Goal: Find specific fact: Find specific fact

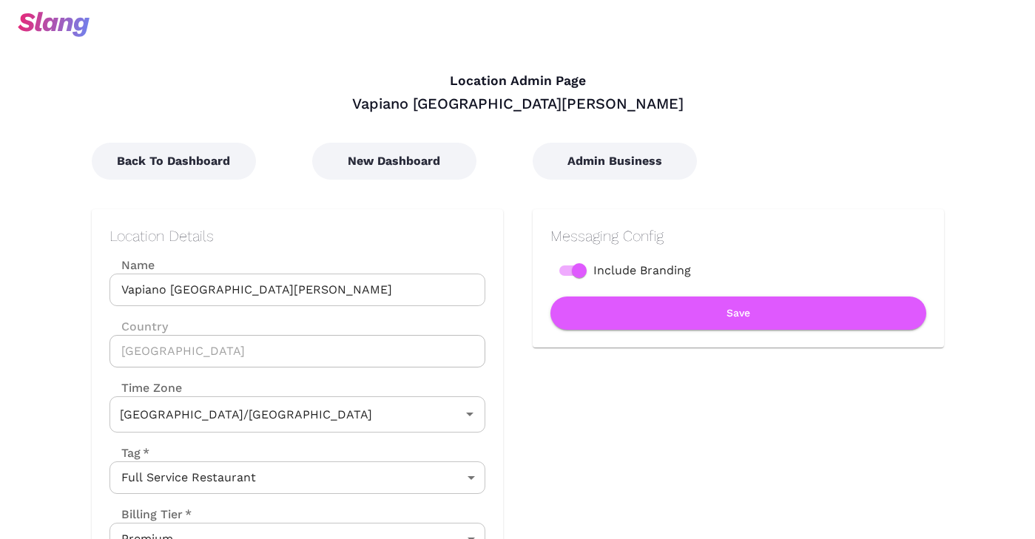
type input "Australian EST ([GEOGRAPHIC_DATA])"
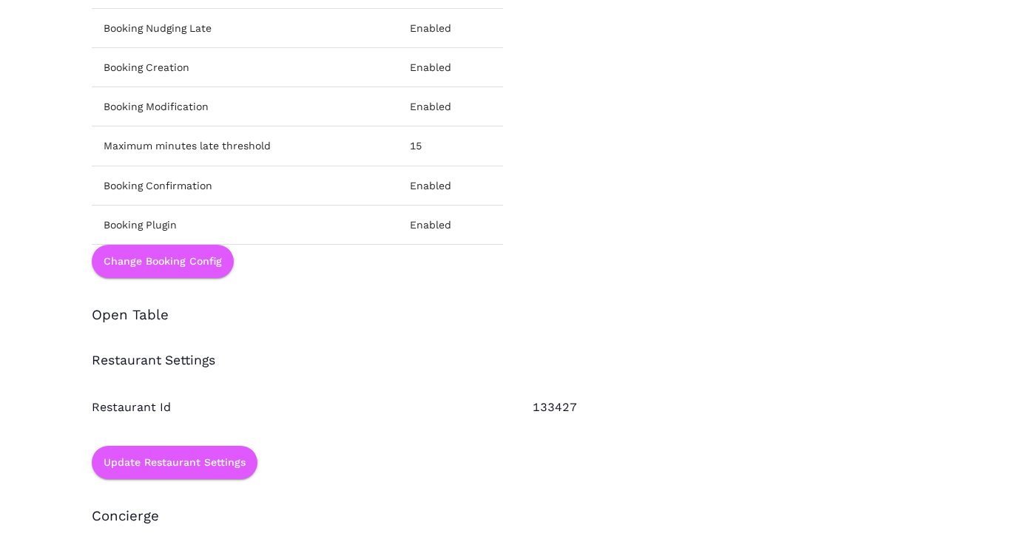
scroll to position [2127, 0]
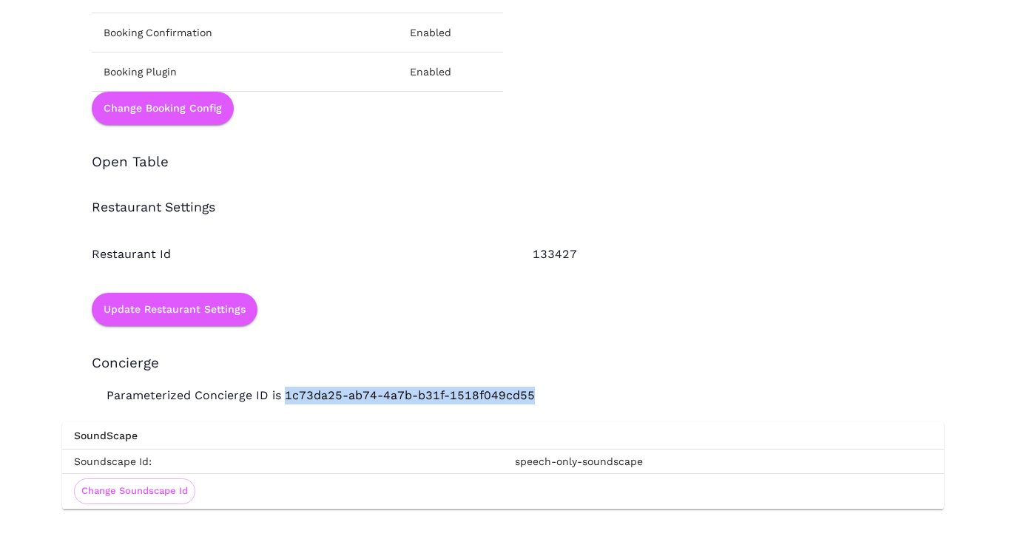
drag, startPoint x: 284, startPoint y: 397, endPoint x: 544, endPoint y: 400, distance: 259.6
click at [544, 400] on p "Parameterized Concierge ID is 1c73da25-ab74-4a7b-b31f-1518f049cd55" at bounding box center [503, 388] width 882 height 33
copy p "1c73da25-ab74-4a7b-b31f-1518f049cd55"
click at [328, 407] on div "SoundScape Soundscape Id: speech-only-soundscape Change Soundscape Id" at bounding box center [503, 457] width 882 height 105
drag, startPoint x: 284, startPoint y: 396, endPoint x: 591, endPoint y: 399, distance: 307.0
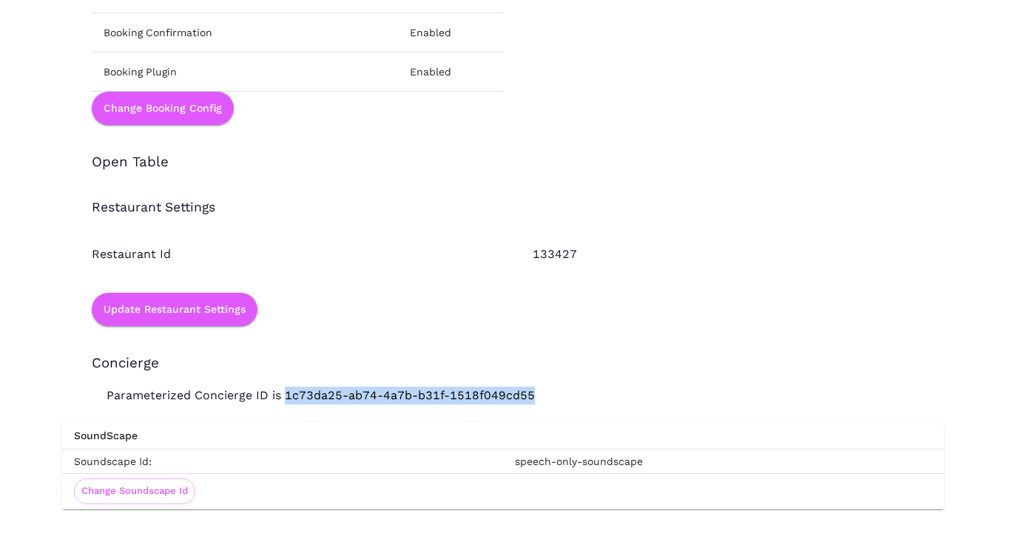
click at [591, 399] on p "Parameterized Concierge ID is 1c73da25-ab74-4a7b-b31f-1518f049cd55" at bounding box center [503, 388] width 882 height 33
copy p "1c73da25-ab74-4a7b-b31f-1518f049cd55"
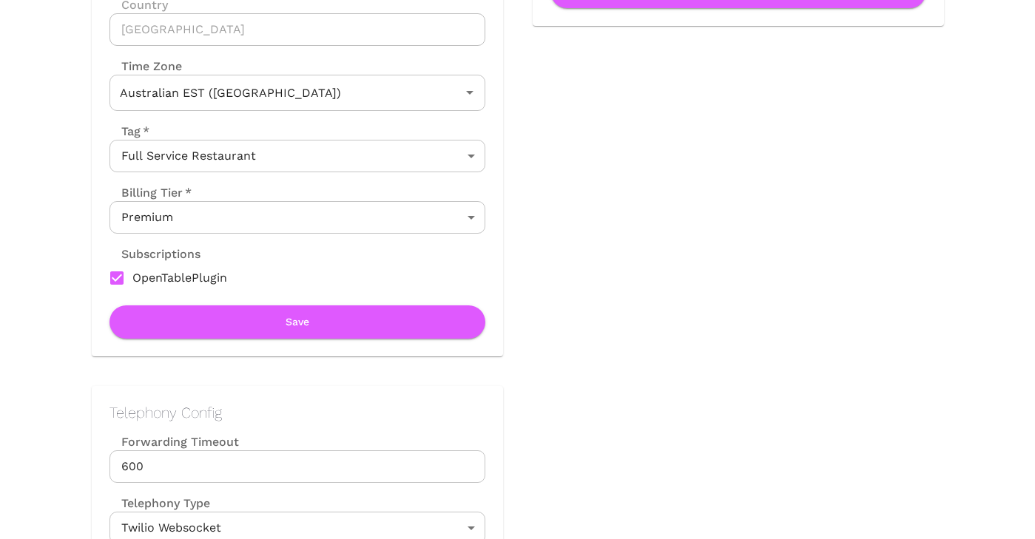
scroll to position [0, 0]
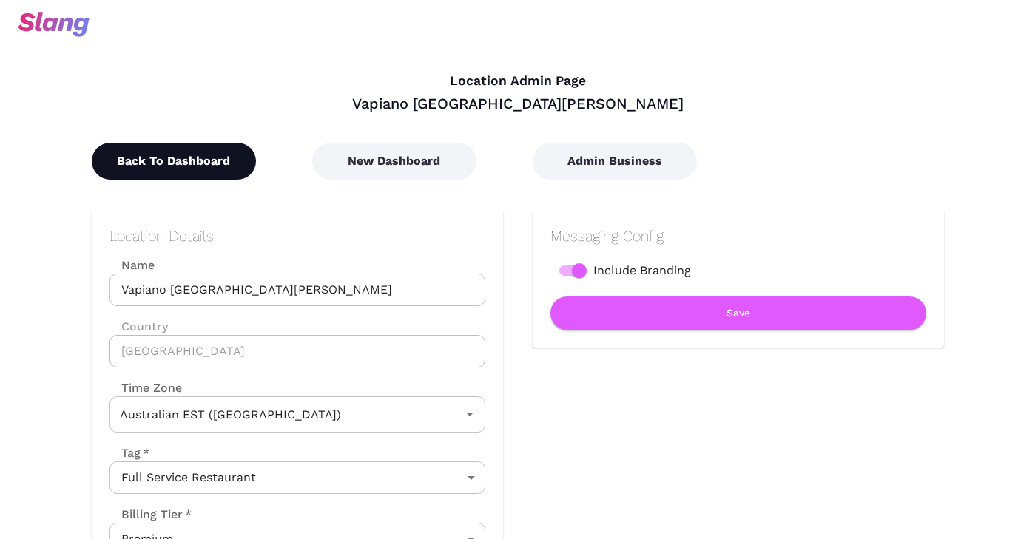
click at [125, 161] on button "Back To Dashboard" at bounding box center [174, 161] width 164 height 37
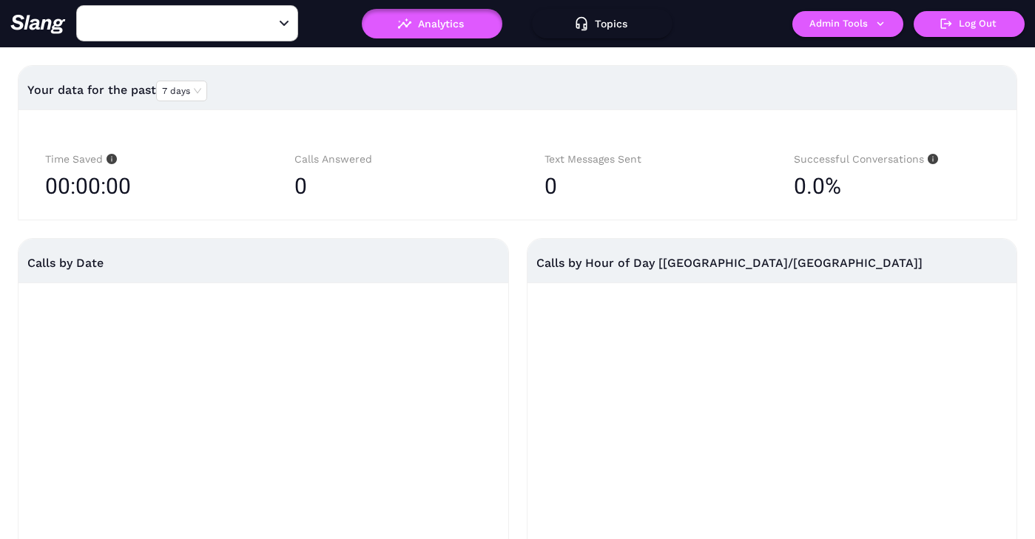
type input "Vapiano [GEOGRAPHIC_DATA][PERSON_NAME]"
click at [216, 24] on input "Vapiano [GEOGRAPHIC_DATA][PERSON_NAME]" at bounding box center [164, 23] width 163 height 23
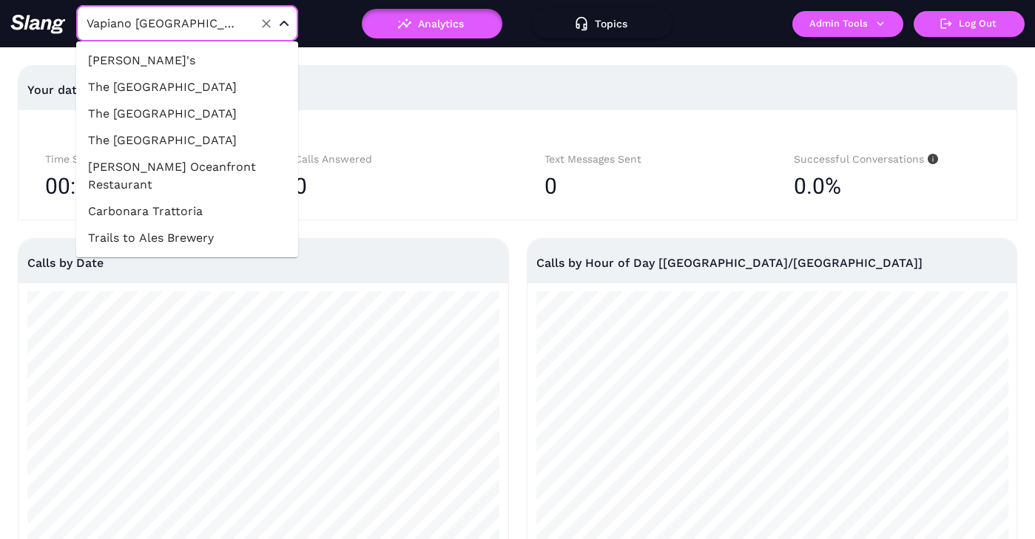
scroll to position [43940, 0]
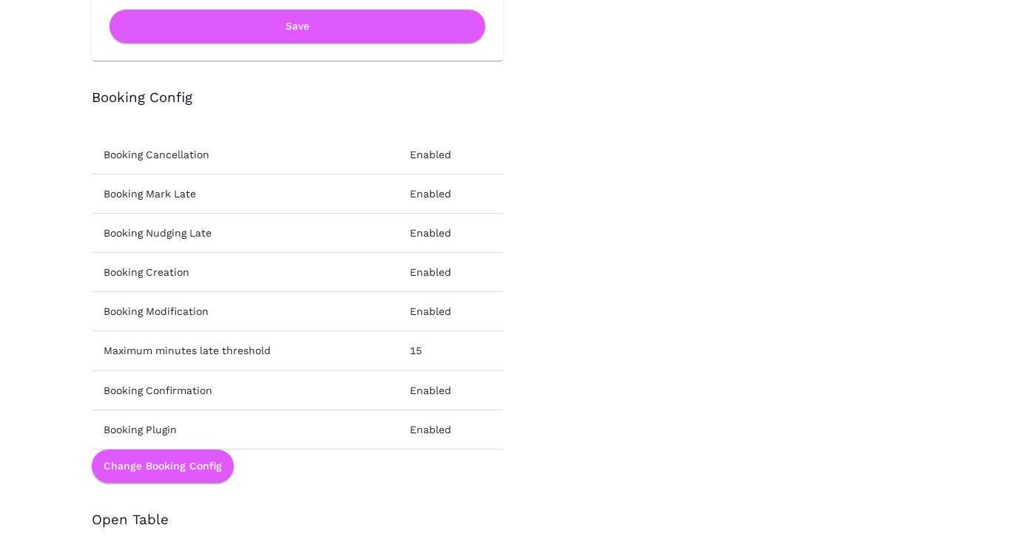
scroll to position [2043, 0]
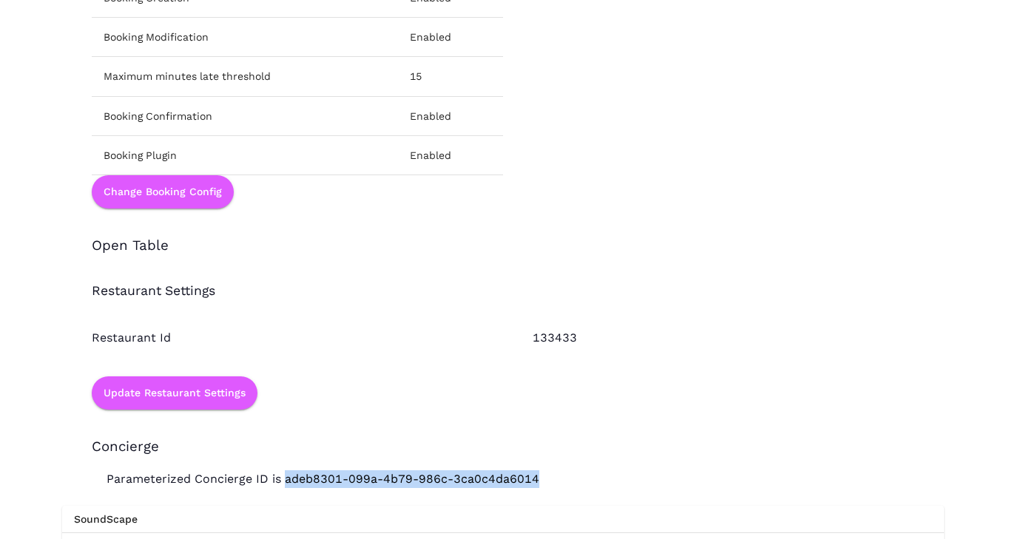
drag, startPoint x: 282, startPoint y: 481, endPoint x: 541, endPoint y: 479, distance: 259.6
click at [541, 479] on p "Parameterized Concierge ID is adeb8301-099a-4b79-986c-3ca0c4da6014" at bounding box center [503, 472] width 882 height 33
copy p "adeb8301-099a-4b79-986c-3ca0c4da6014"
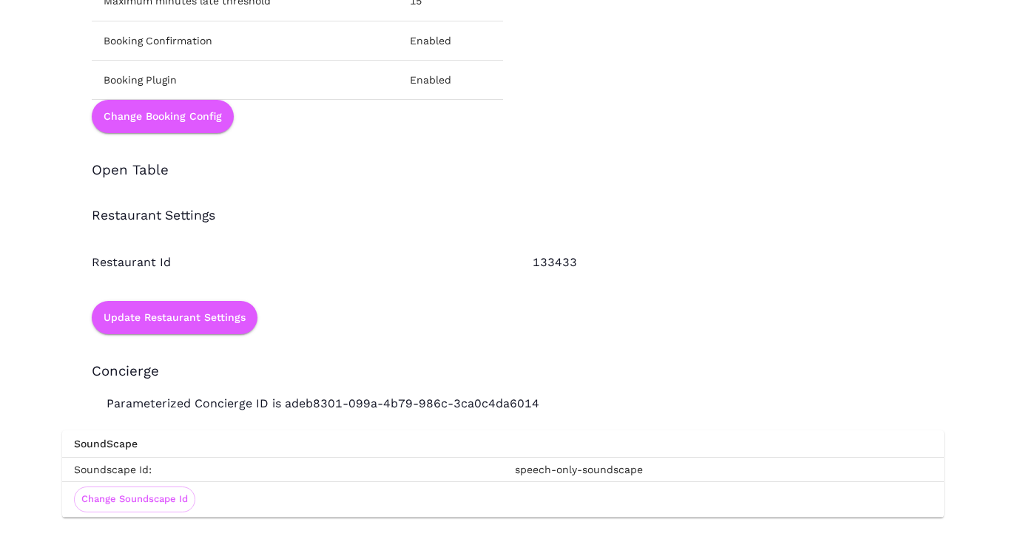
scroll to position [2122, 0]
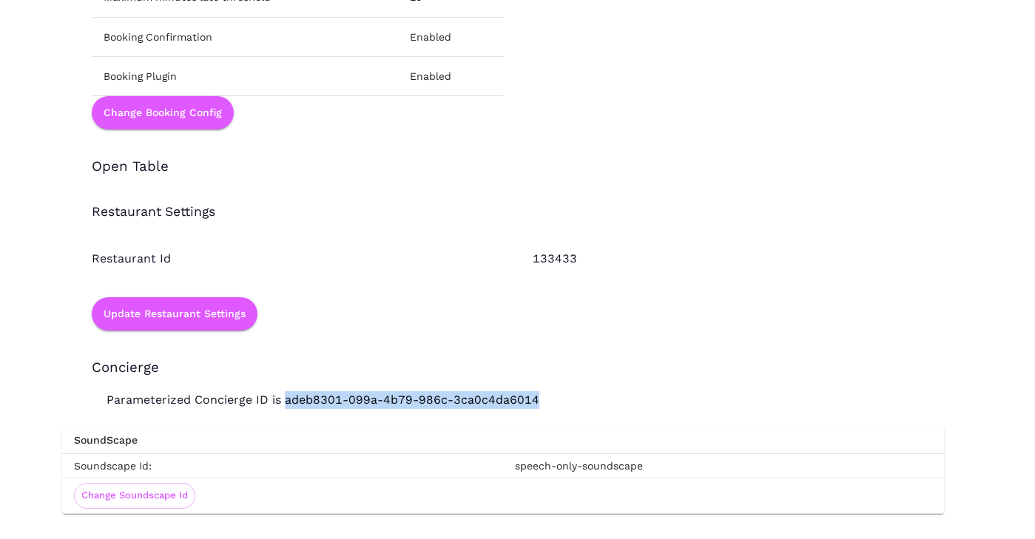
drag, startPoint x: 286, startPoint y: 402, endPoint x: 531, endPoint y: 405, distance: 244.9
click at [531, 405] on p "Parameterized Concierge ID is adeb8301-099a-4b79-986c-3ca0c4da6014" at bounding box center [503, 392] width 882 height 33
copy p "adeb8301-099a-4b79-986c-3ca0c4da6014"
